Goal: Task Accomplishment & Management: Use online tool/utility

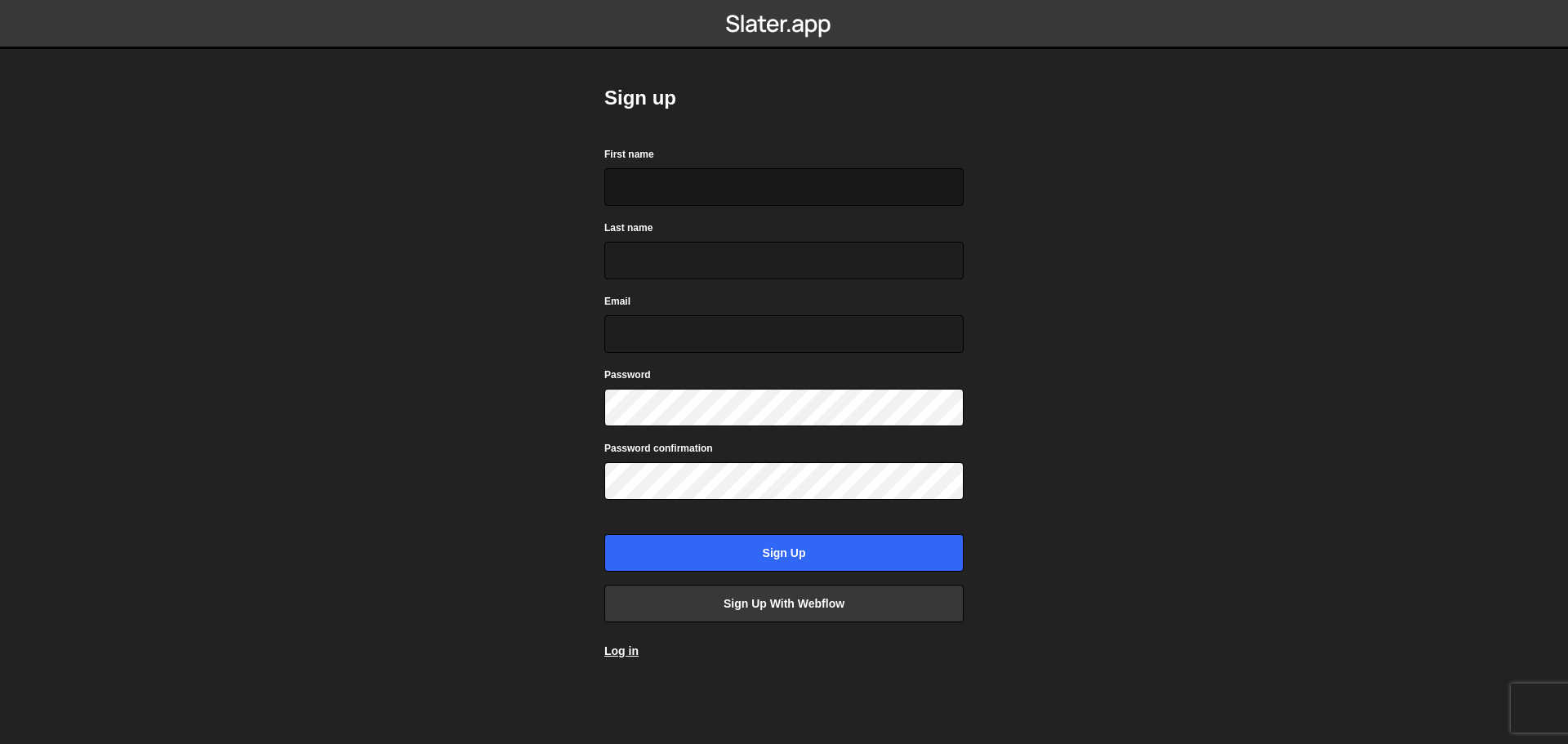
drag, startPoint x: 834, startPoint y: 162, endPoint x: 832, endPoint y: 173, distance: 11.2
click at [832, 171] on div "First name" at bounding box center [784, 175] width 359 height 60
click at [832, 173] on input "First name" at bounding box center [784, 186] width 359 height 37
type input "Serafin Oliviere III"
type input "Lasquety"
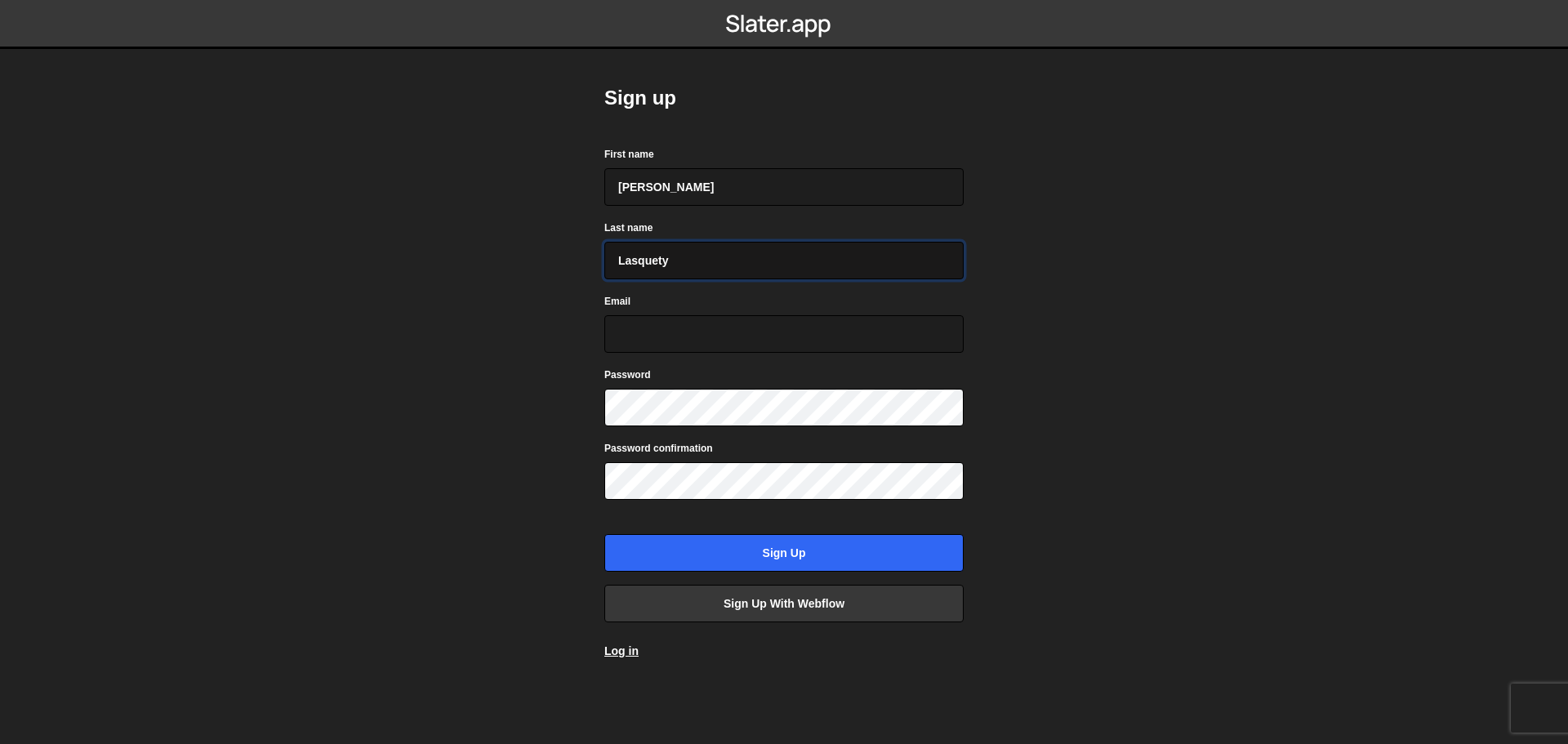
type input "bamm_lasquety@yahoo.com"
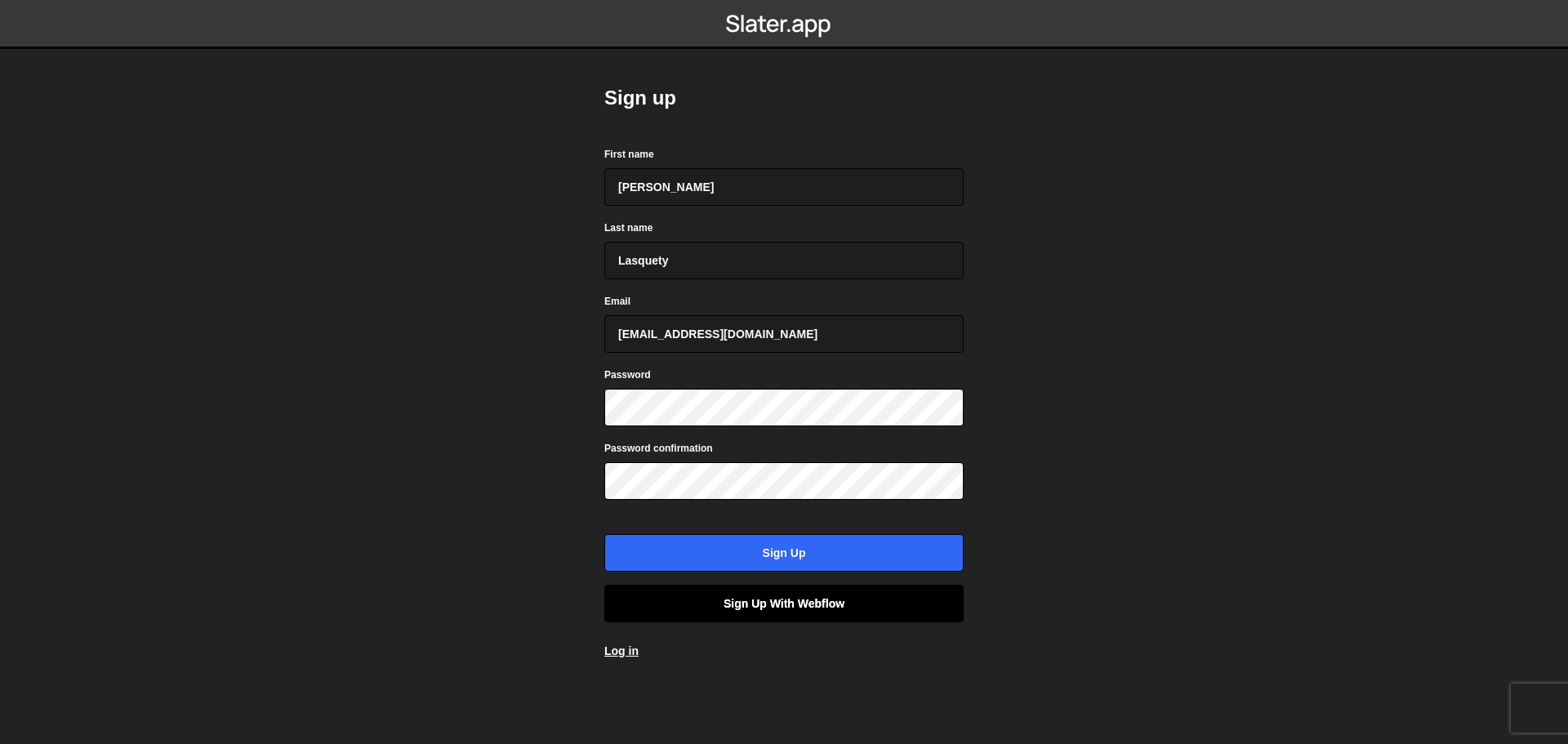
click at [771, 606] on link "Sign up with Webflow" at bounding box center [784, 603] width 359 height 37
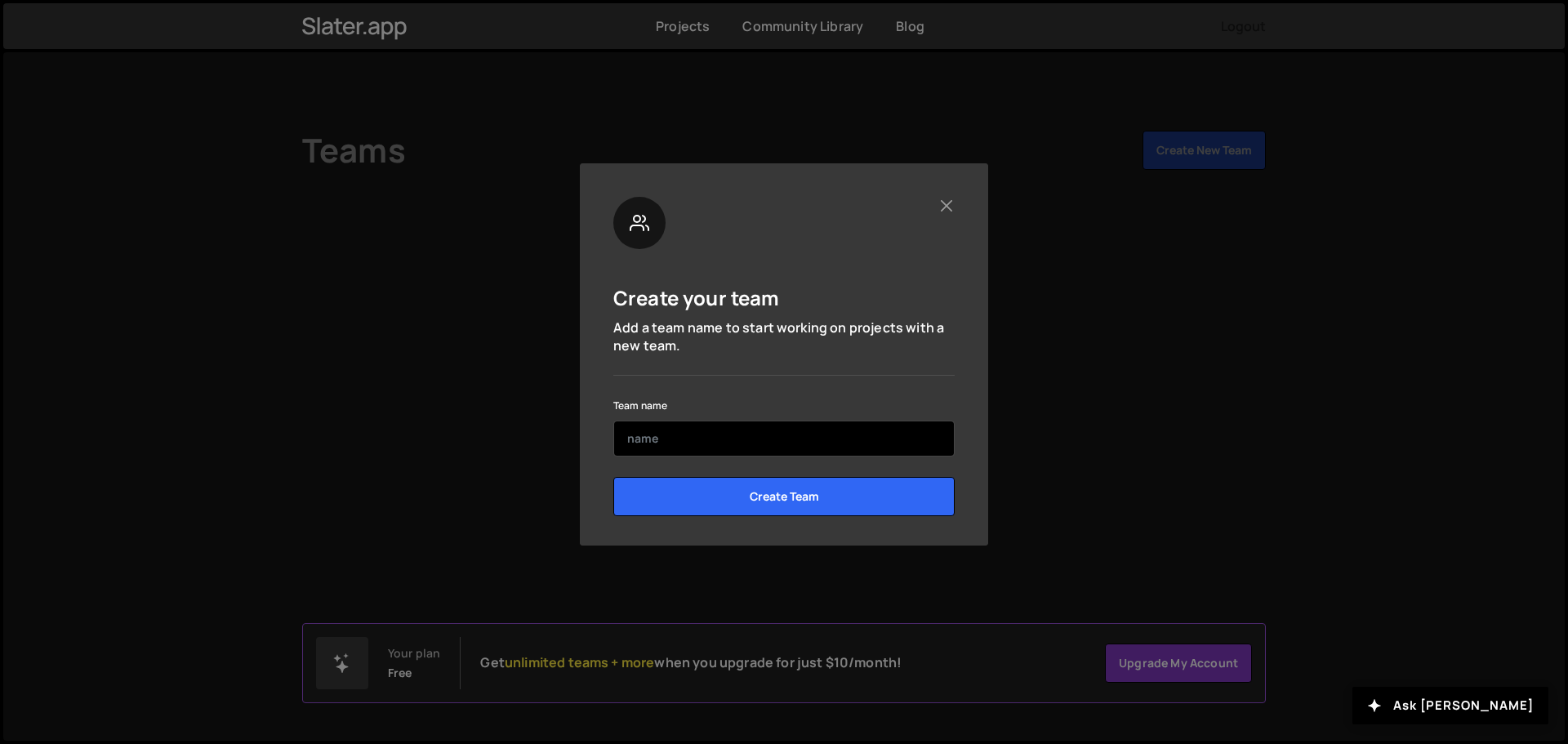
click at [776, 448] on input "text" at bounding box center [784, 438] width 342 height 36
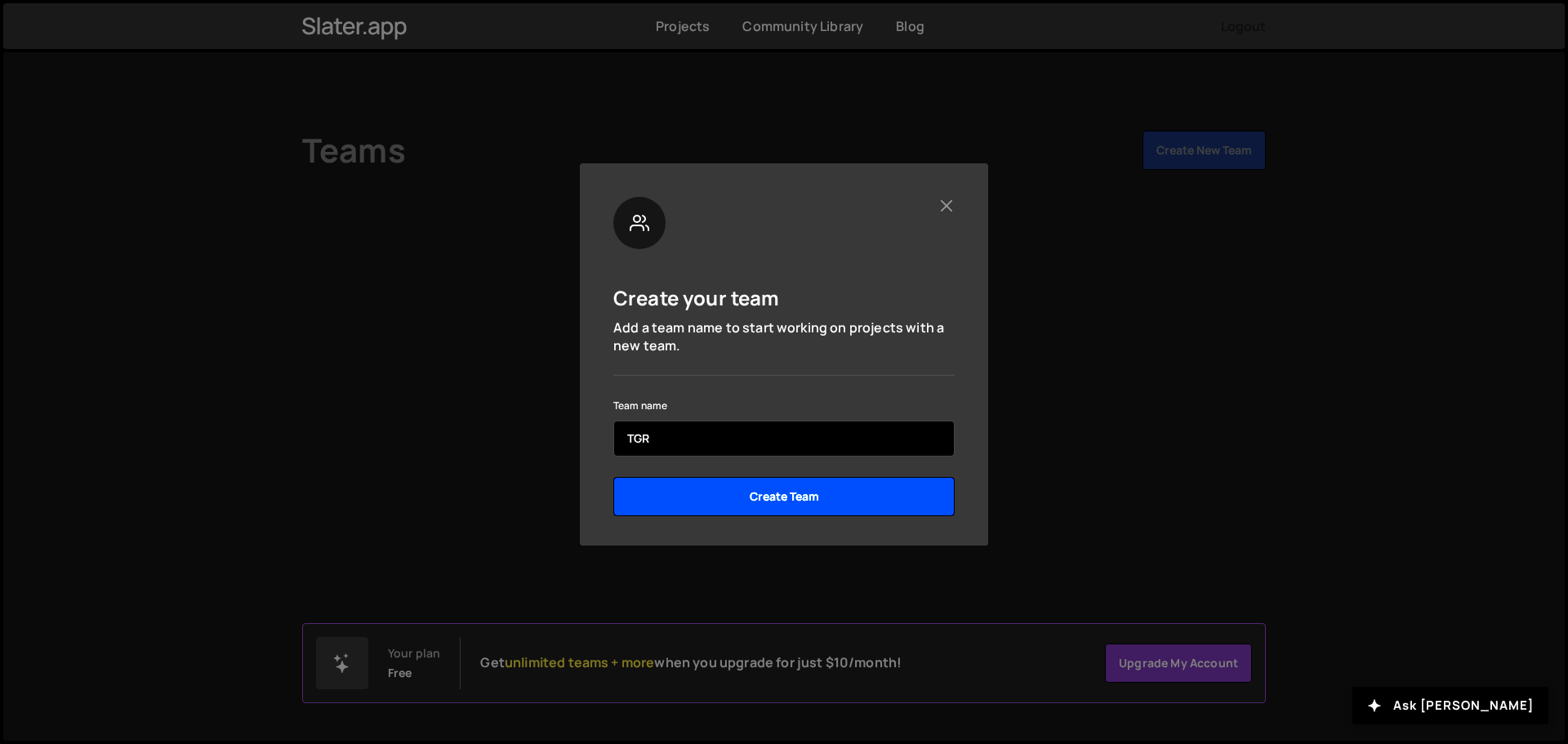
type input "TGR"
click at [782, 489] on input "Create Team" at bounding box center [784, 496] width 342 height 39
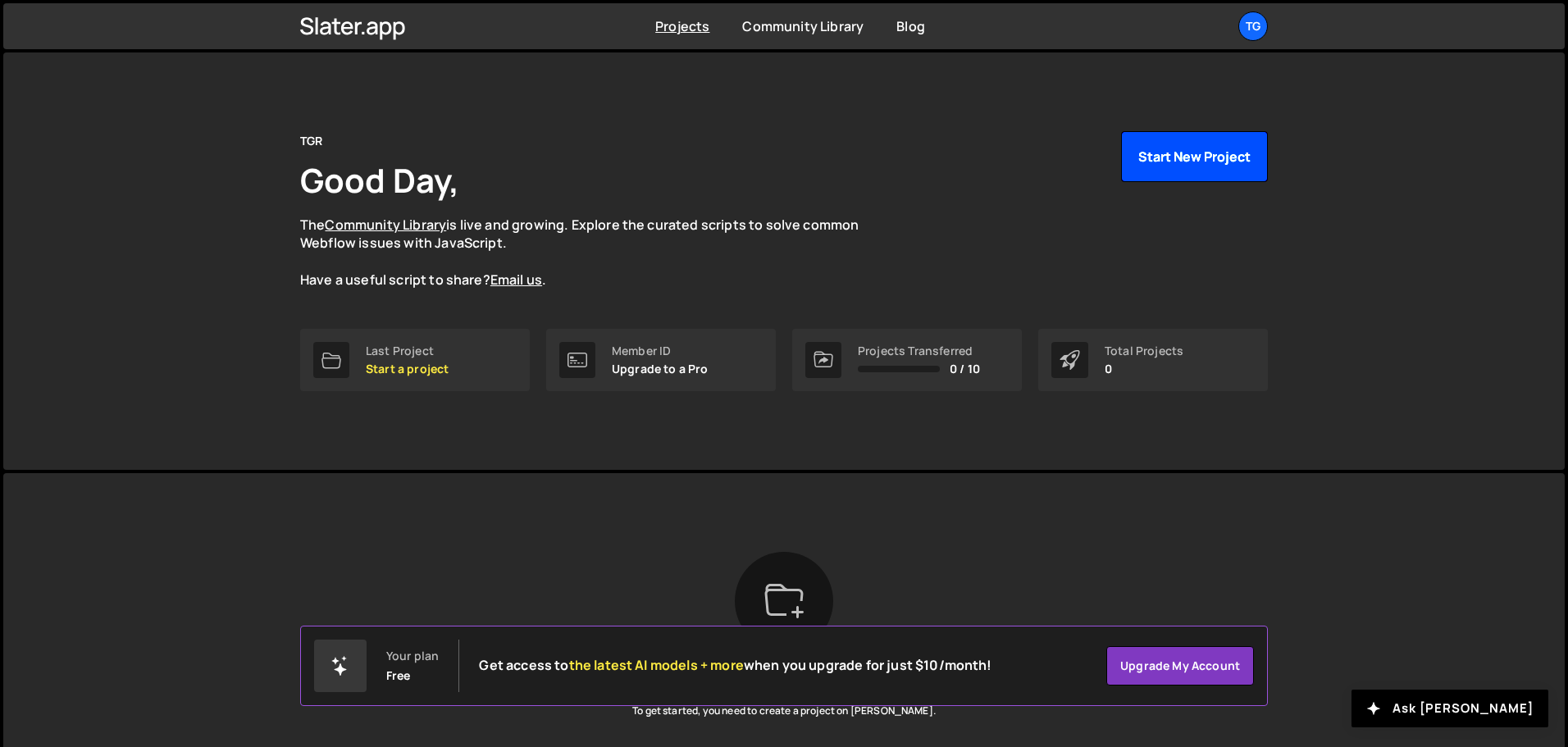
click at [1222, 165] on button "Start New Project" at bounding box center [1195, 156] width 147 height 50
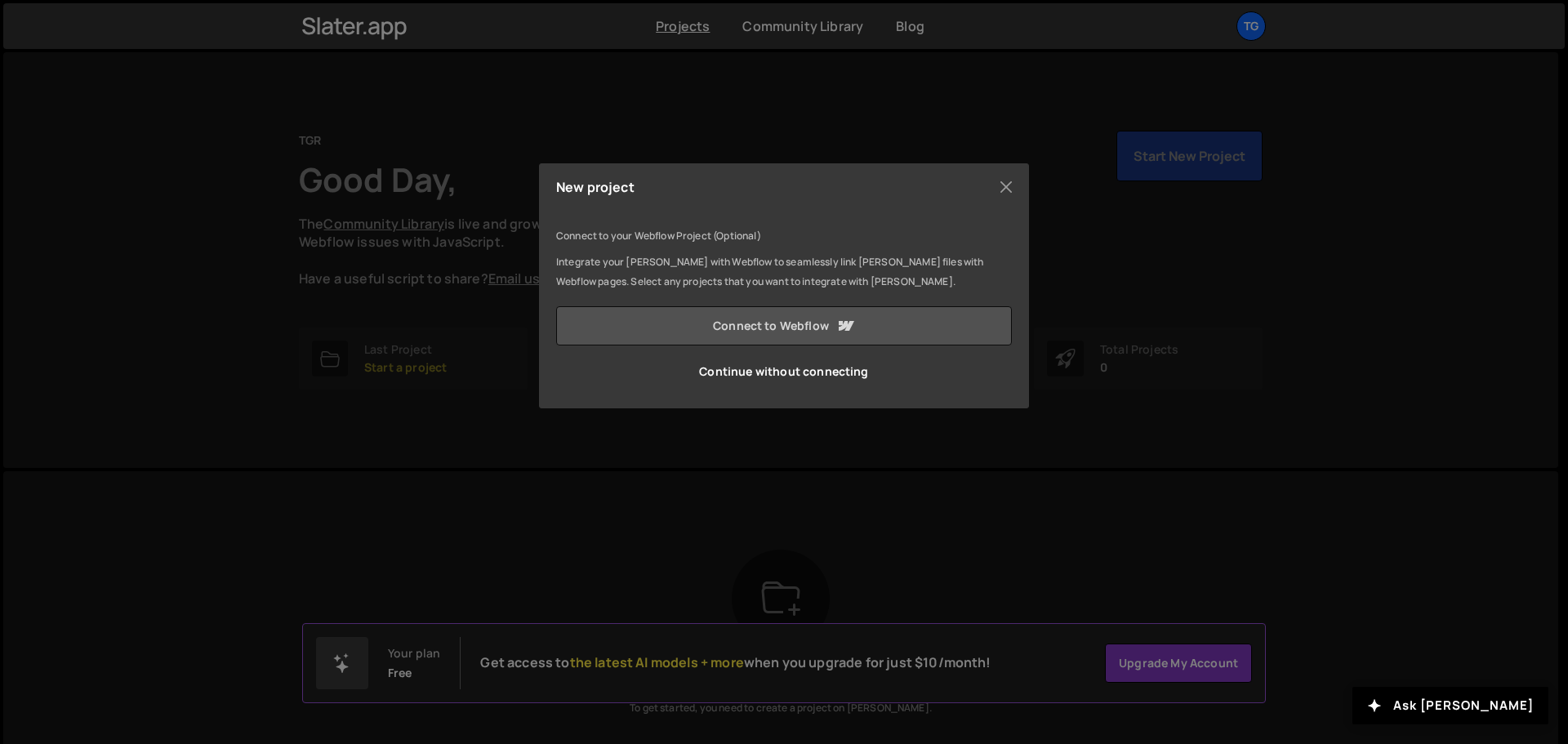
click at [812, 329] on link "Connect to Webflow" at bounding box center [784, 325] width 456 height 39
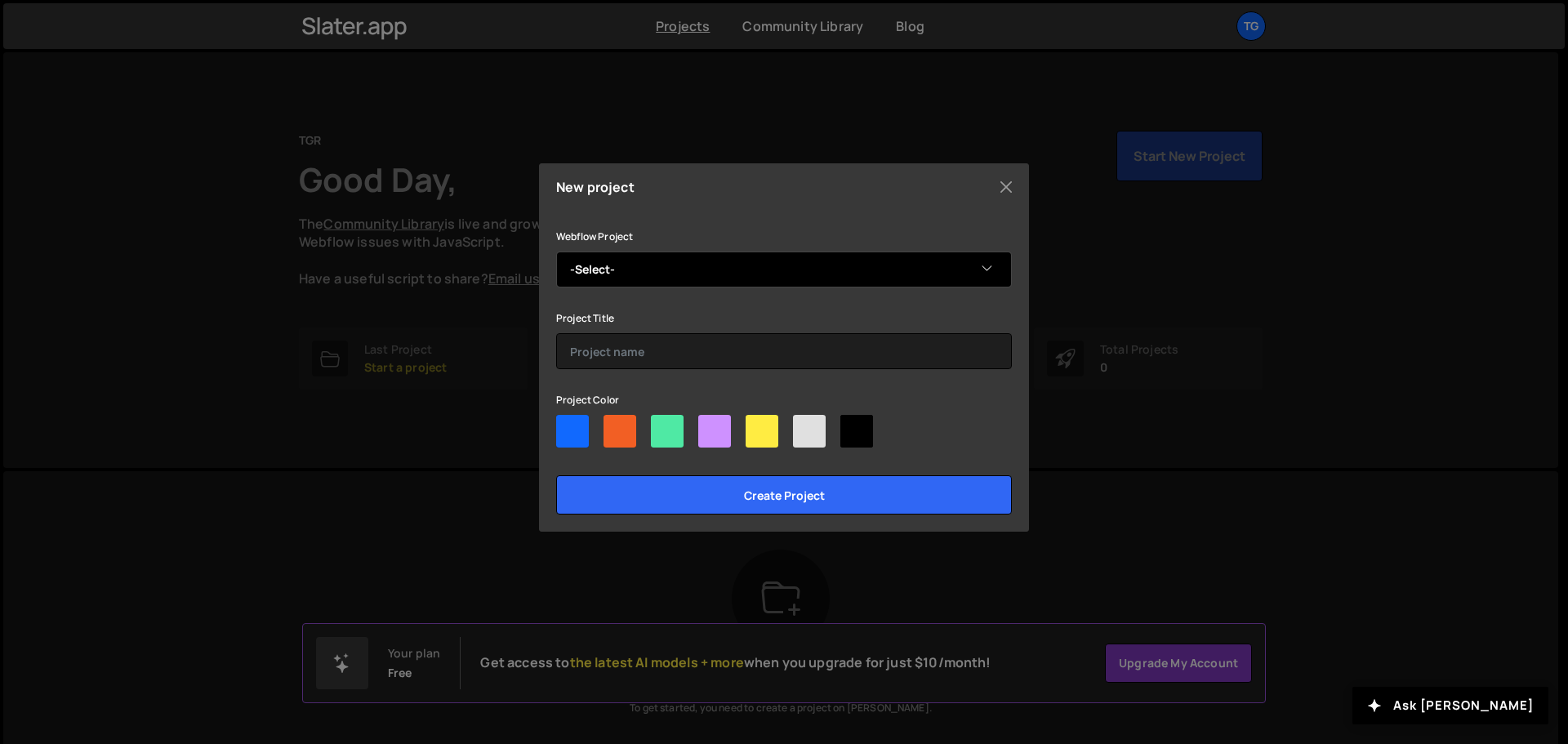
click at [882, 272] on select "-Select- Dendrotonics" at bounding box center [784, 269] width 456 height 36
select select "66df1cb050f88dbf8e62427e"
click at [556, 251] on select "-Select- Dendrotonics" at bounding box center [784, 269] width 456 height 36
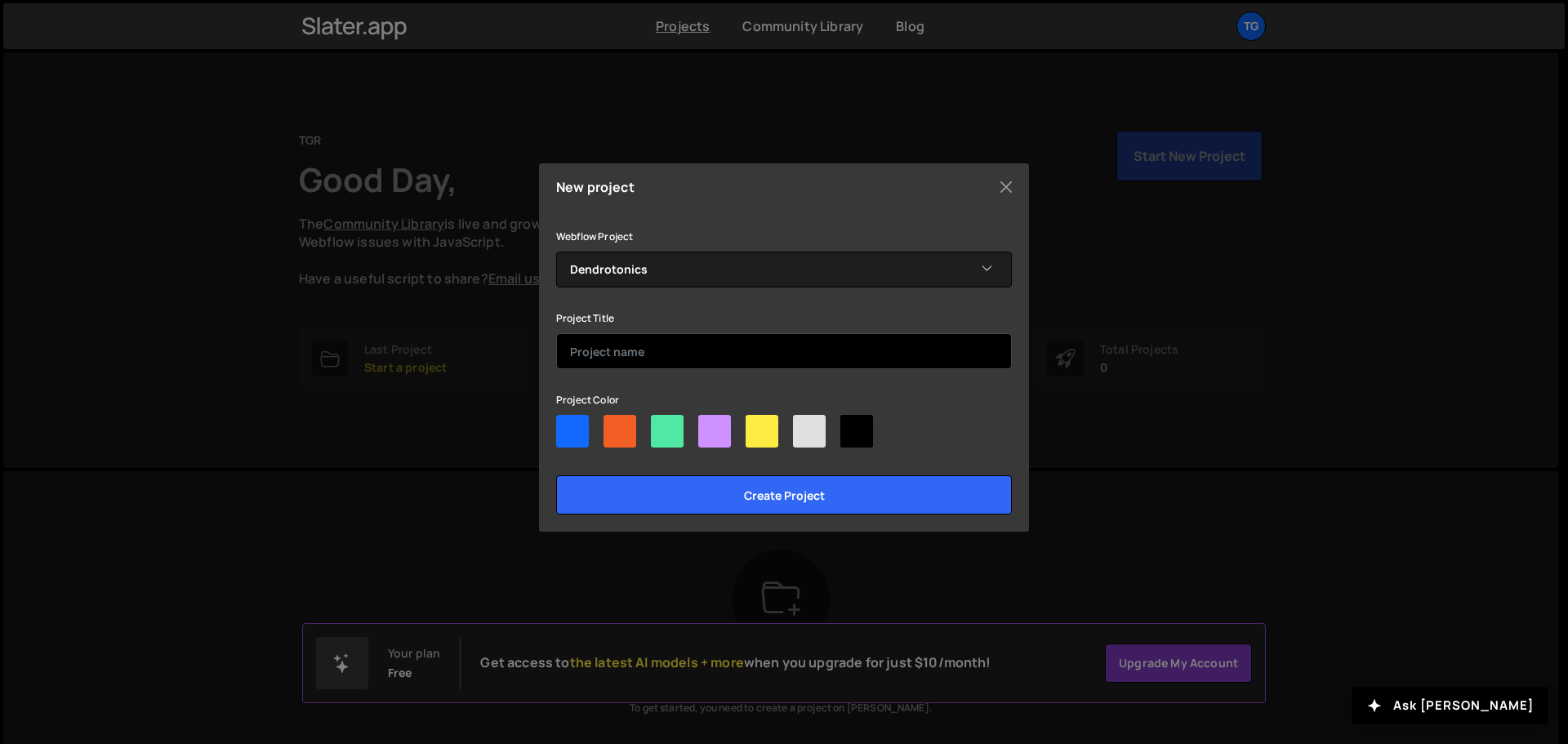
click at [717, 345] on input "text" at bounding box center [784, 351] width 456 height 36
type input "Agarwood"
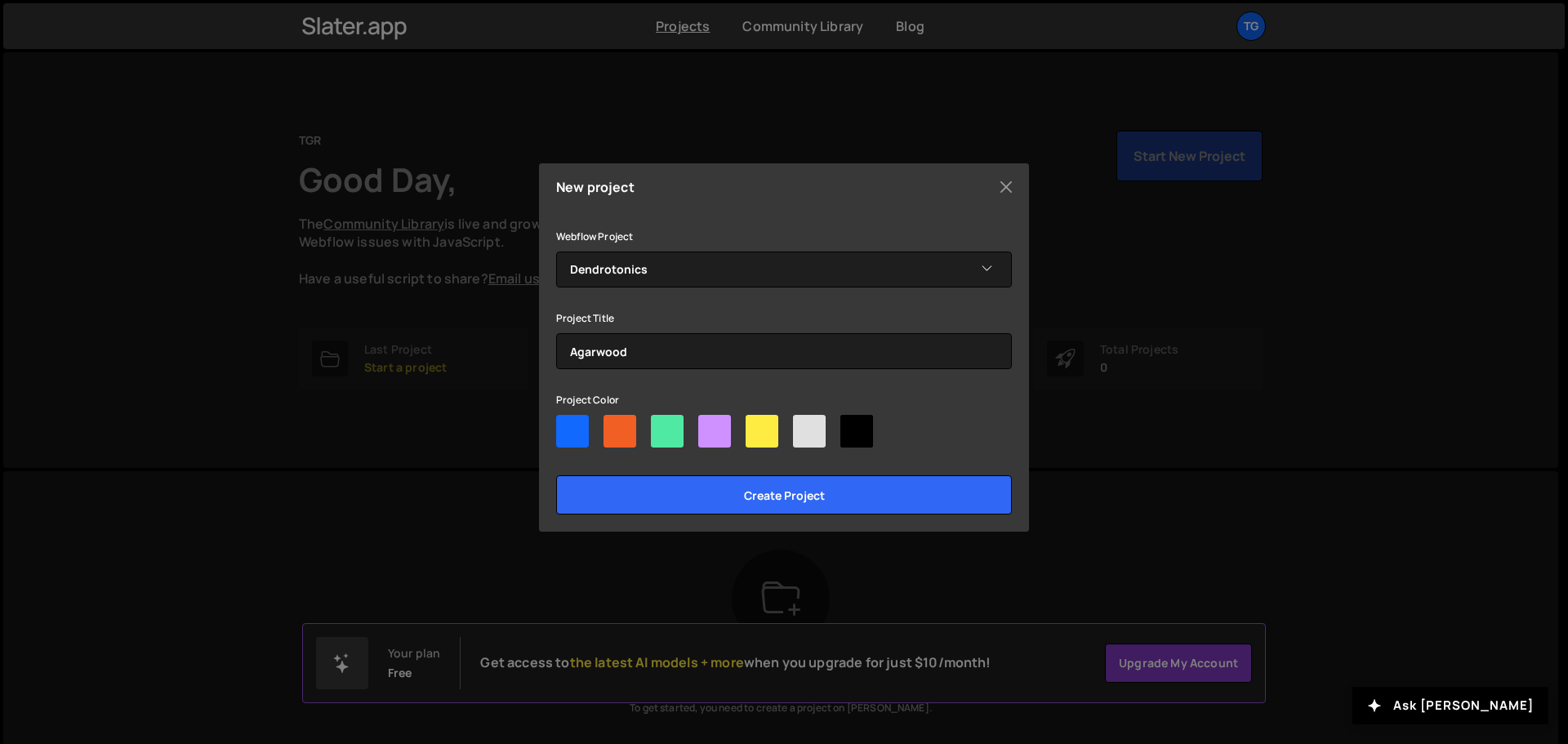
click at [622, 433] on div at bounding box center [620, 431] width 33 height 33
click at [614, 426] on input"] "radio" at bounding box center [609, 420] width 11 height 11
radio input"] "true"
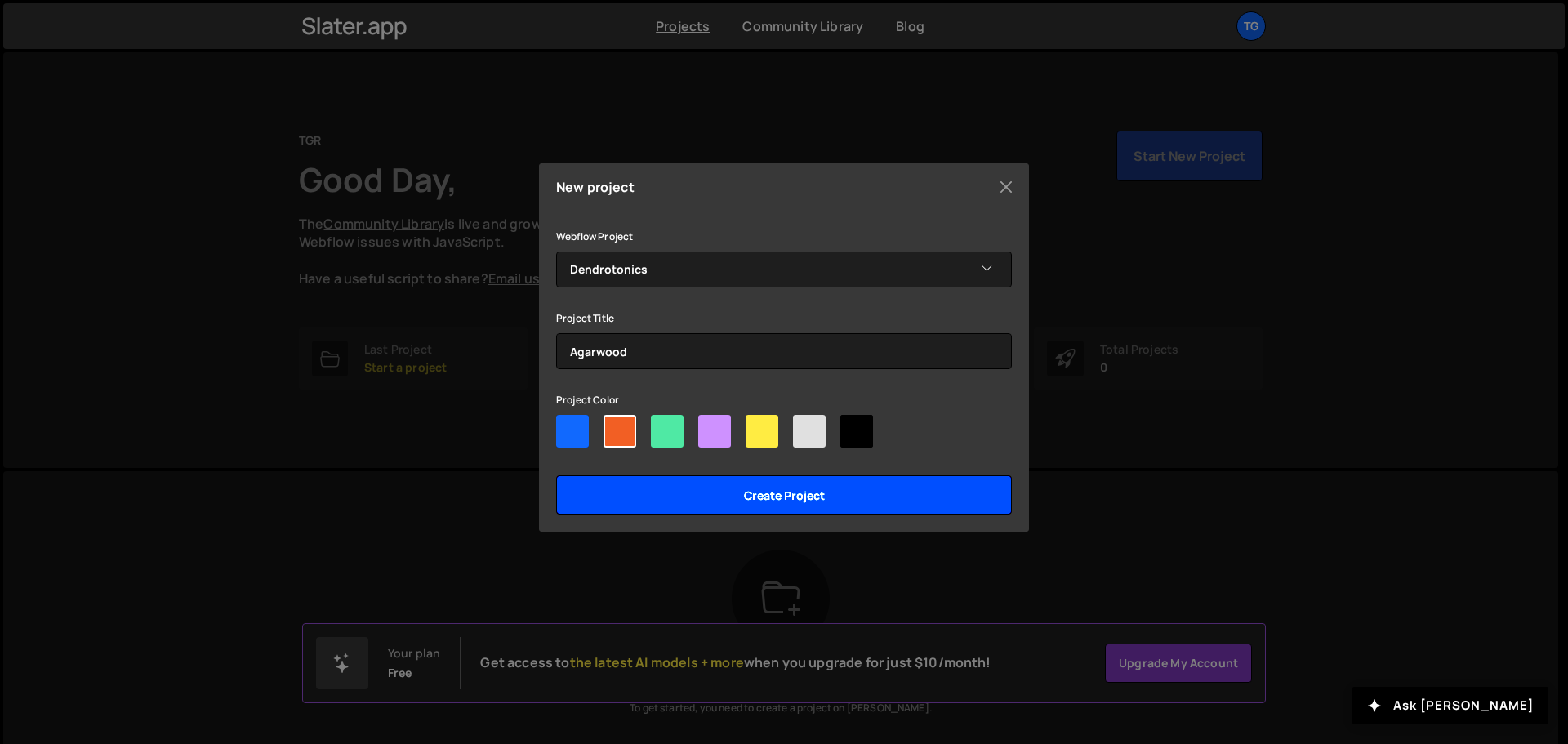
click at [732, 496] on input "Create project" at bounding box center [784, 494] width 456 height 39
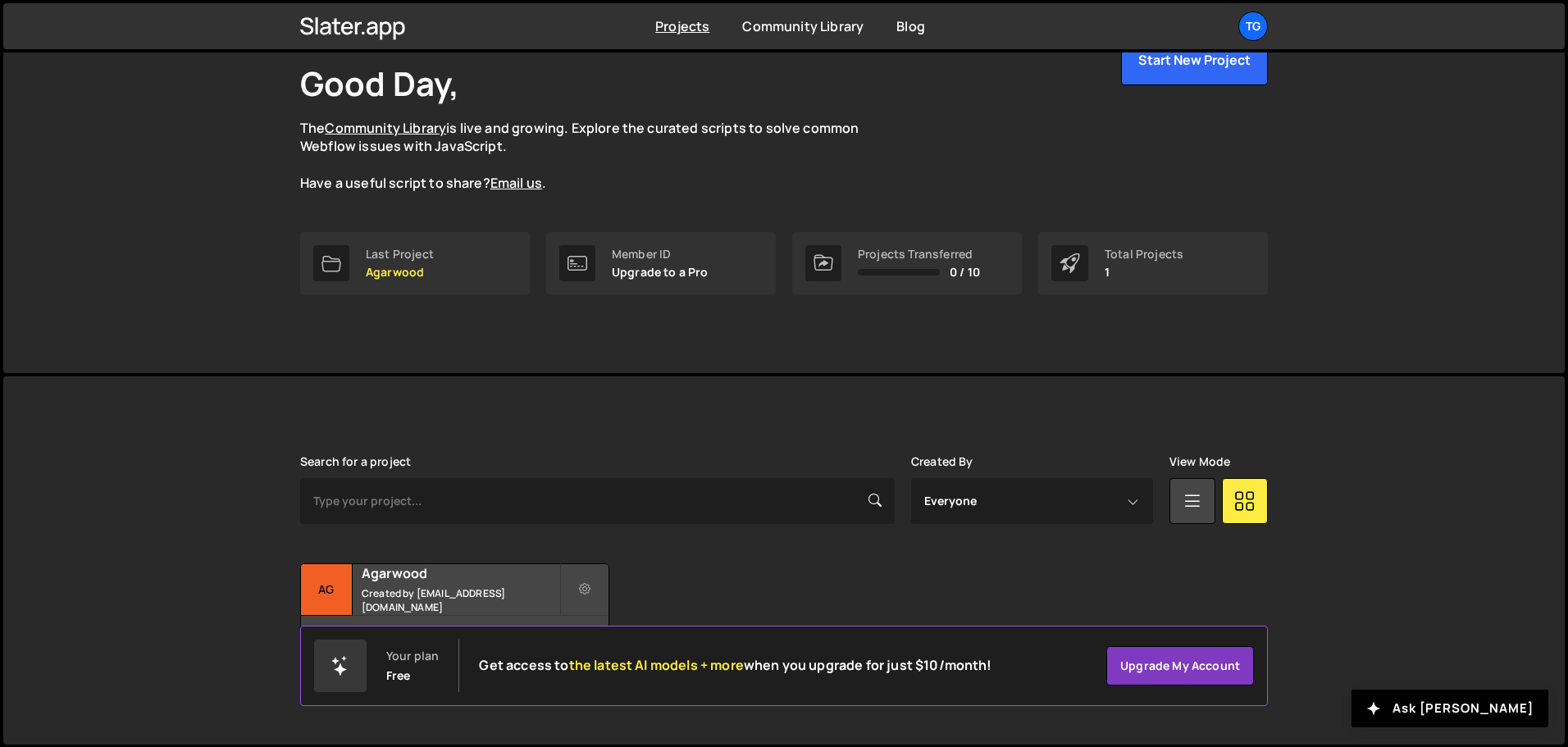
scroll to position [97, 0]
click at [473, 590] on div "Agarwood Created by [EMAIL_ADDRESS][DOMAIN_NAME]" at bounding box center [454, 588] width 307 height 50
click at [474, 590] on div "Agarwood Created by [EMAIL_ADDRESS][DOMAIN_NAME]" at bounding box center [454, 588] width 307 height 50
click at [474, 590] on div "Agarwood Created by bammlasquety@gmail.com" at bounding box center [454, 588] width 307 height 50
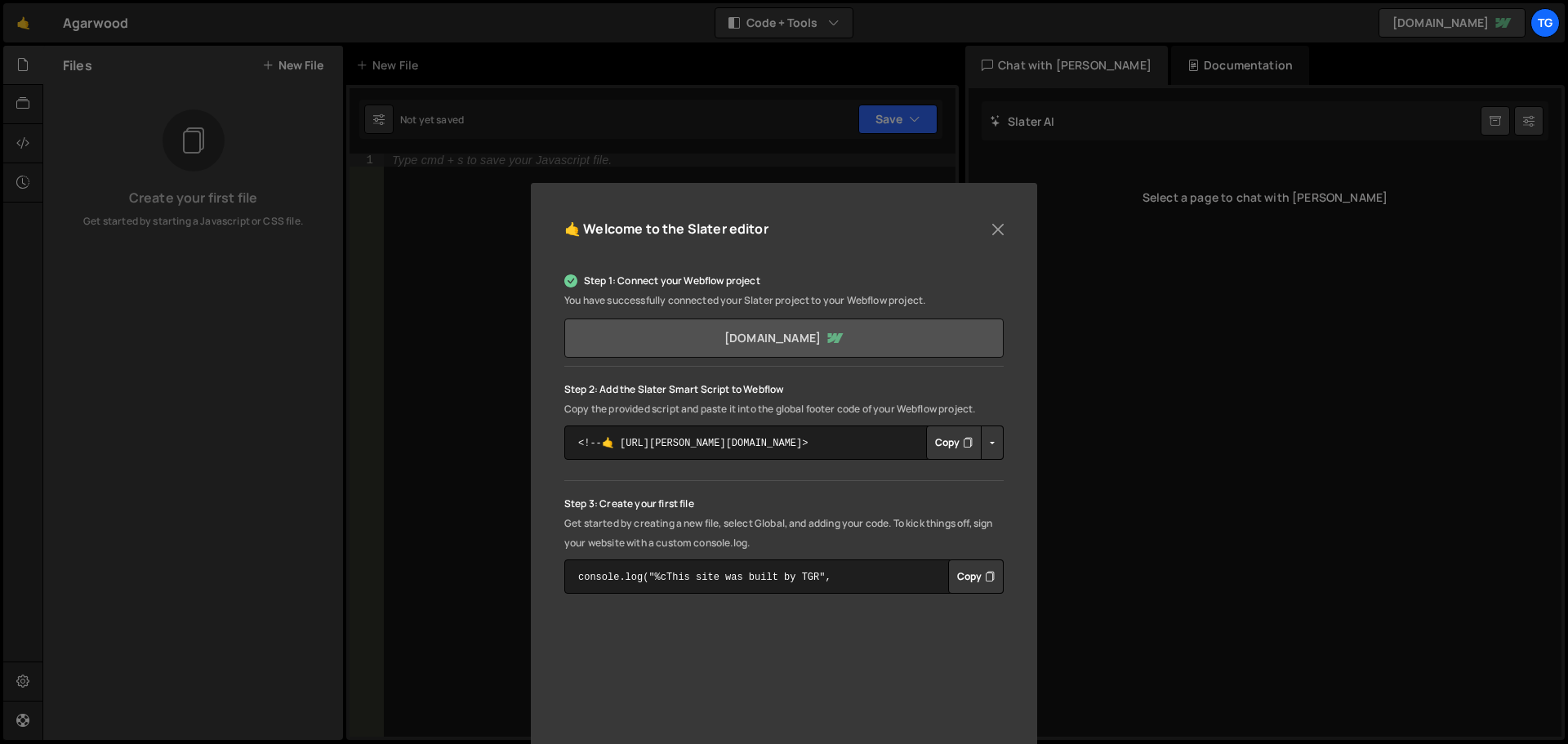
click at [885, 343] on link "staging-dendrotonics.webflow.io" at bounding box center [784, 338] width 440 height 39
click at [799, 453] on textarea "<!--🤙 https://slater.app/17309.js--> <script>document.addEventListener("DOMCont…" at bounding box center [784, 443] width 440 height 35
click at [857, 446] on textarea "<!--🤙 https://slater.app/17309.js--> <script>document.addEventListener("DOMCont…" at bounding box center [784, 443] width 440 height 35
click at [946, 441] on button "Copy" at bounding box center [954, 443] width 56 height 35
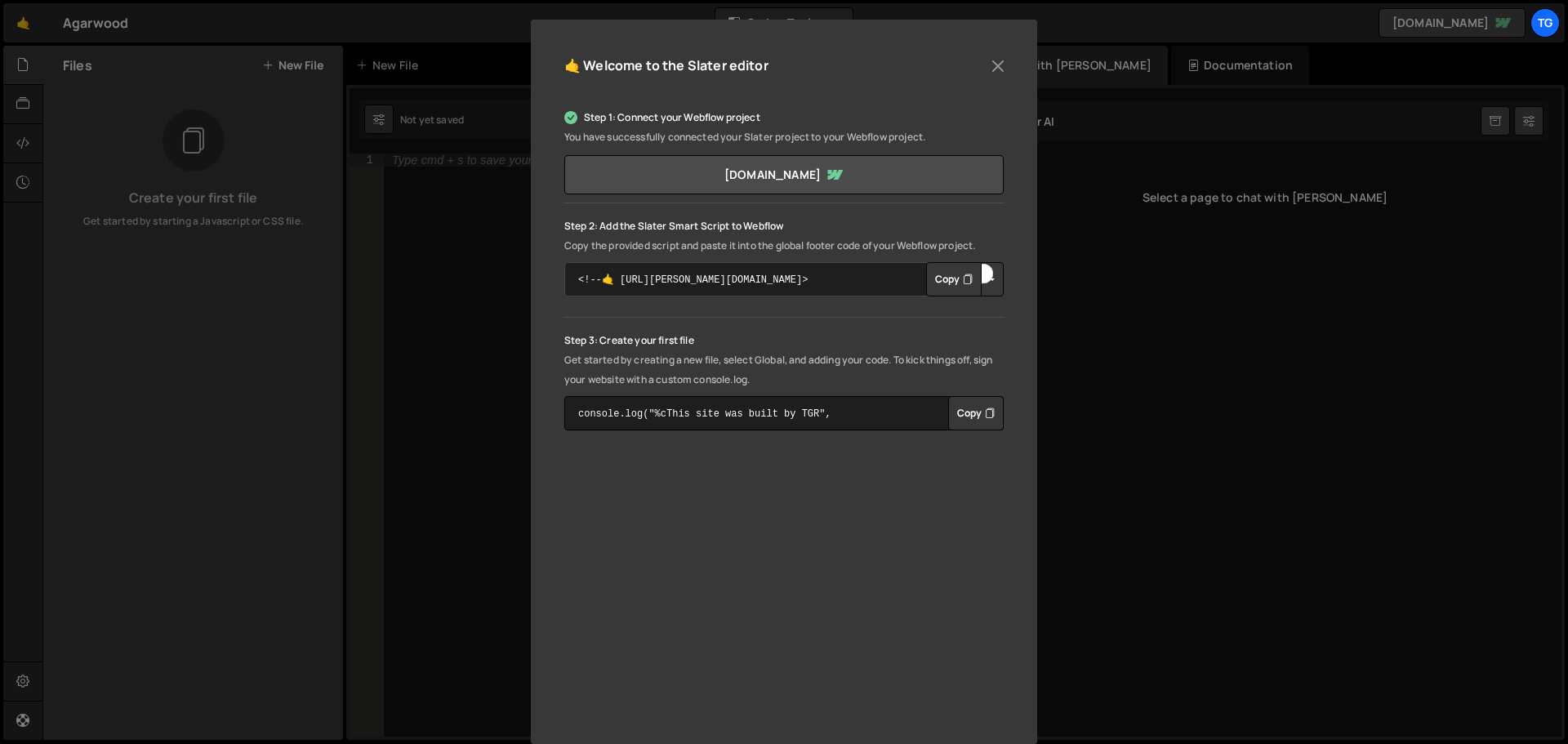
scroll to position [186, 0]
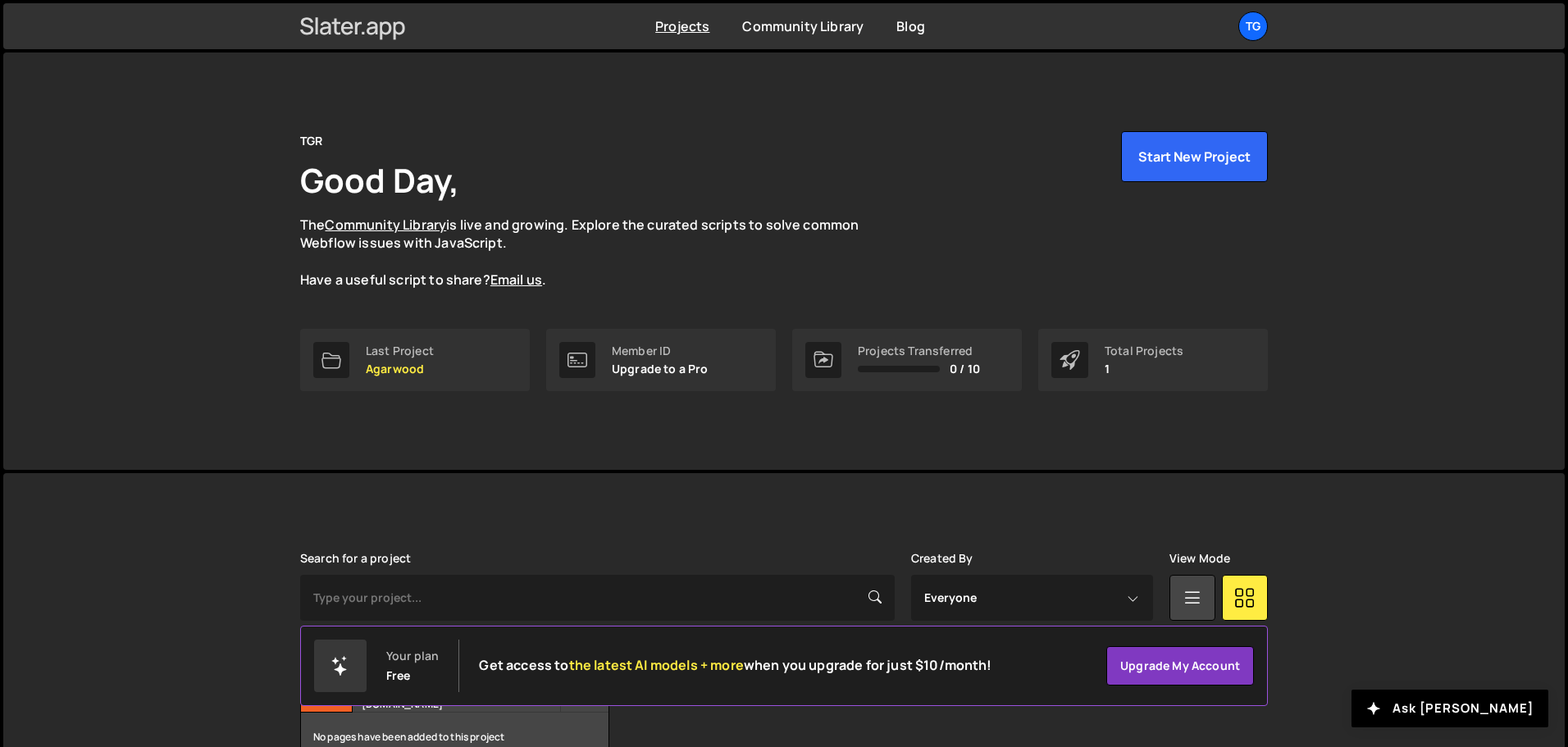
click at [363, 19] on icon at bounding box center [352, 26] width 106 height 28
click at [793, 20] on link "Community Library" at bounding box center [803, 27] width 121 height 18
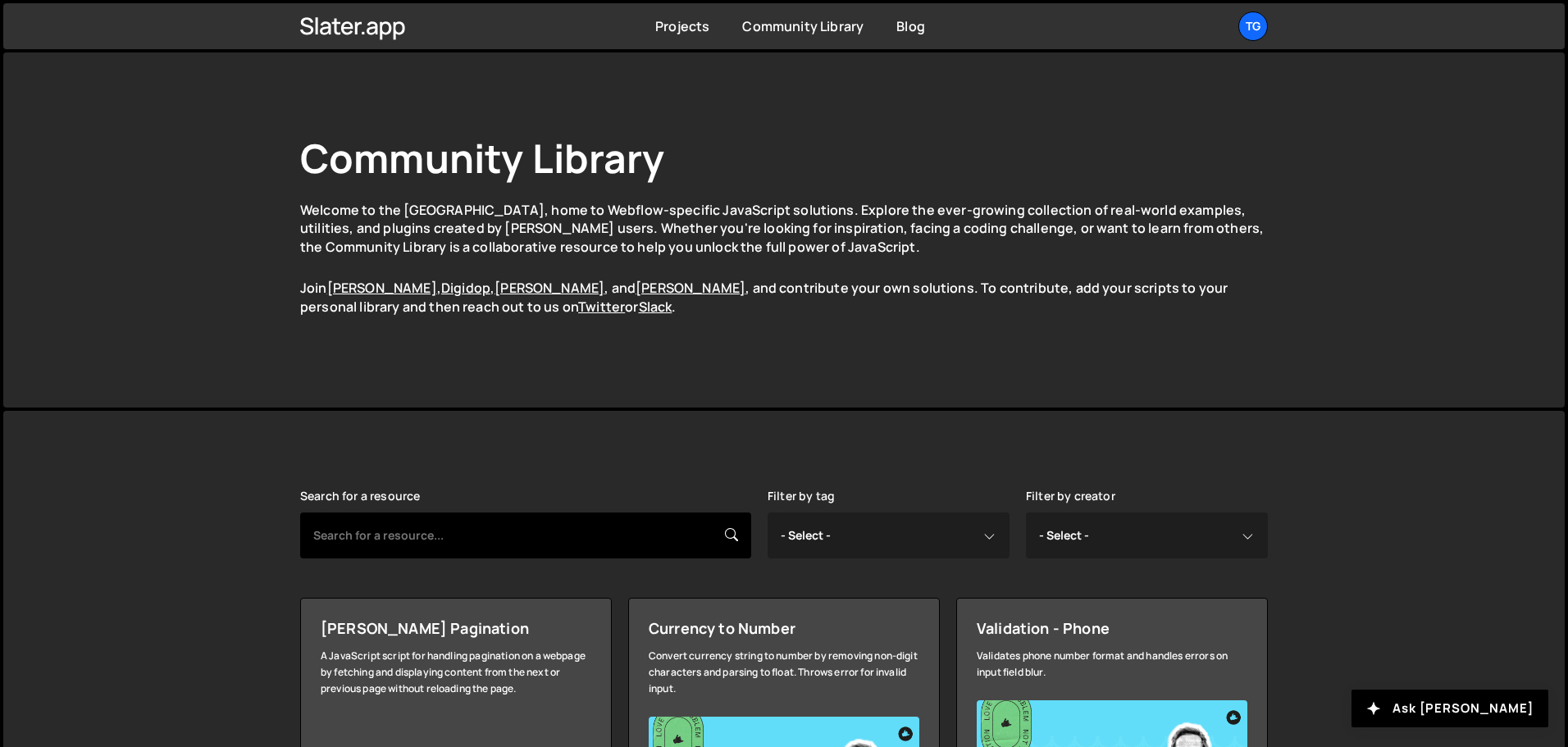
click at [519, 538] on input "text" at bounding box center [526, 536] width 451 height 46
type input "3d"
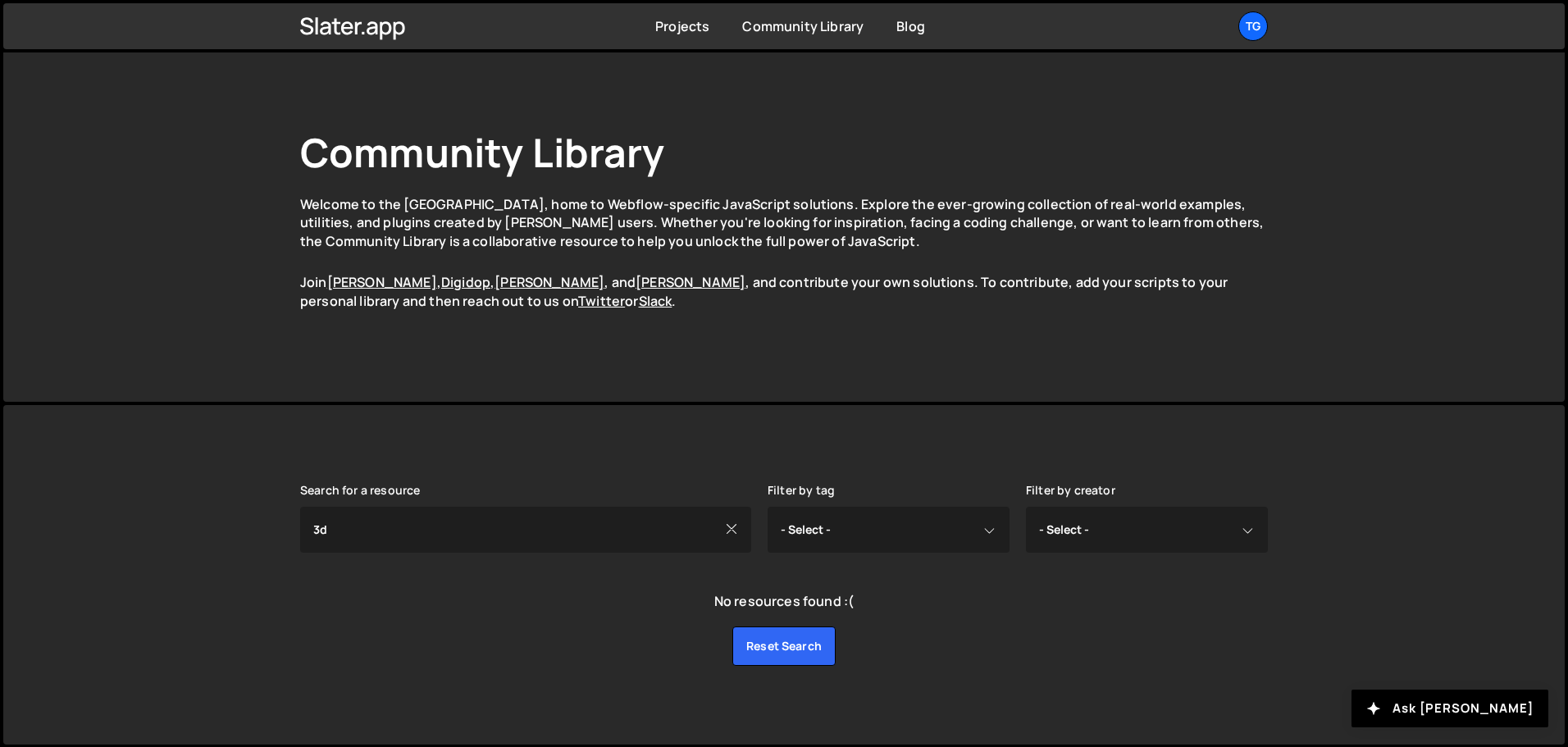
scroll to position [6, 0]
